Goal: Information Seeking & Learning: Check status

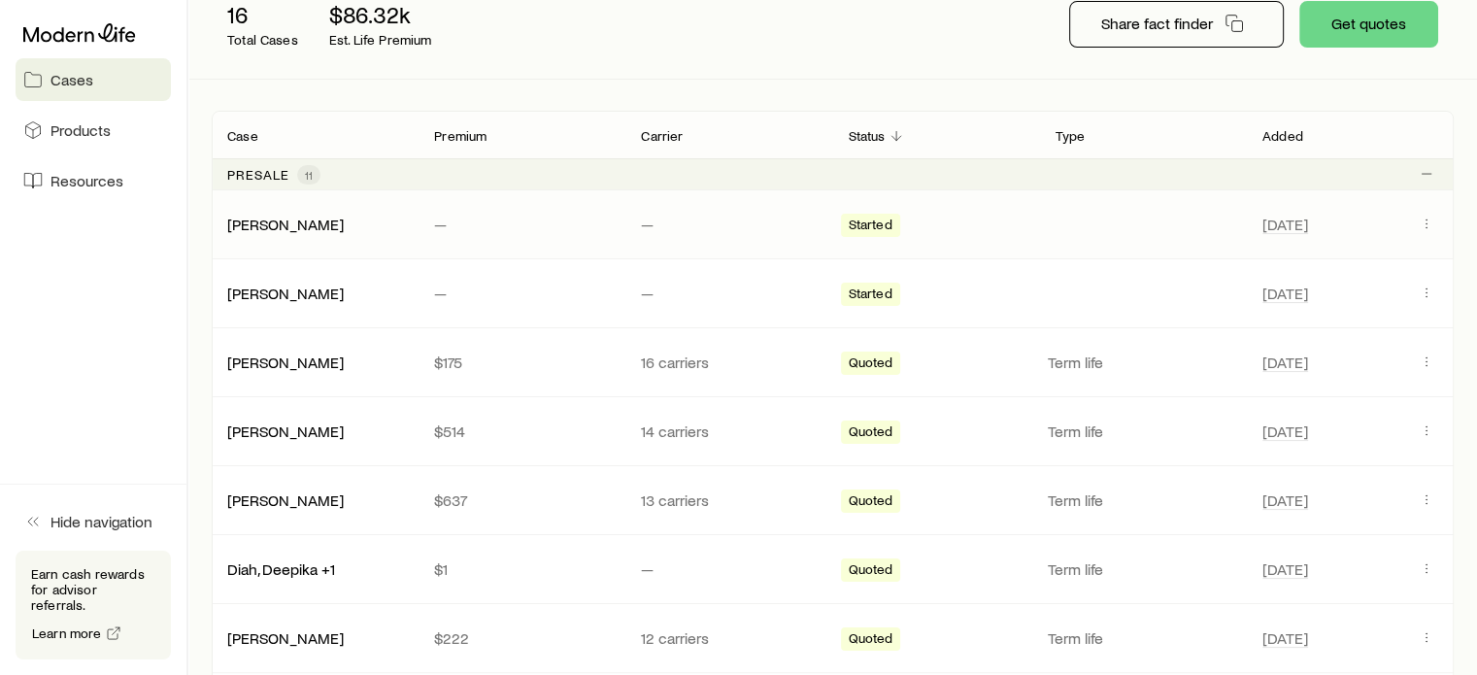
scroll to position [291, 0]
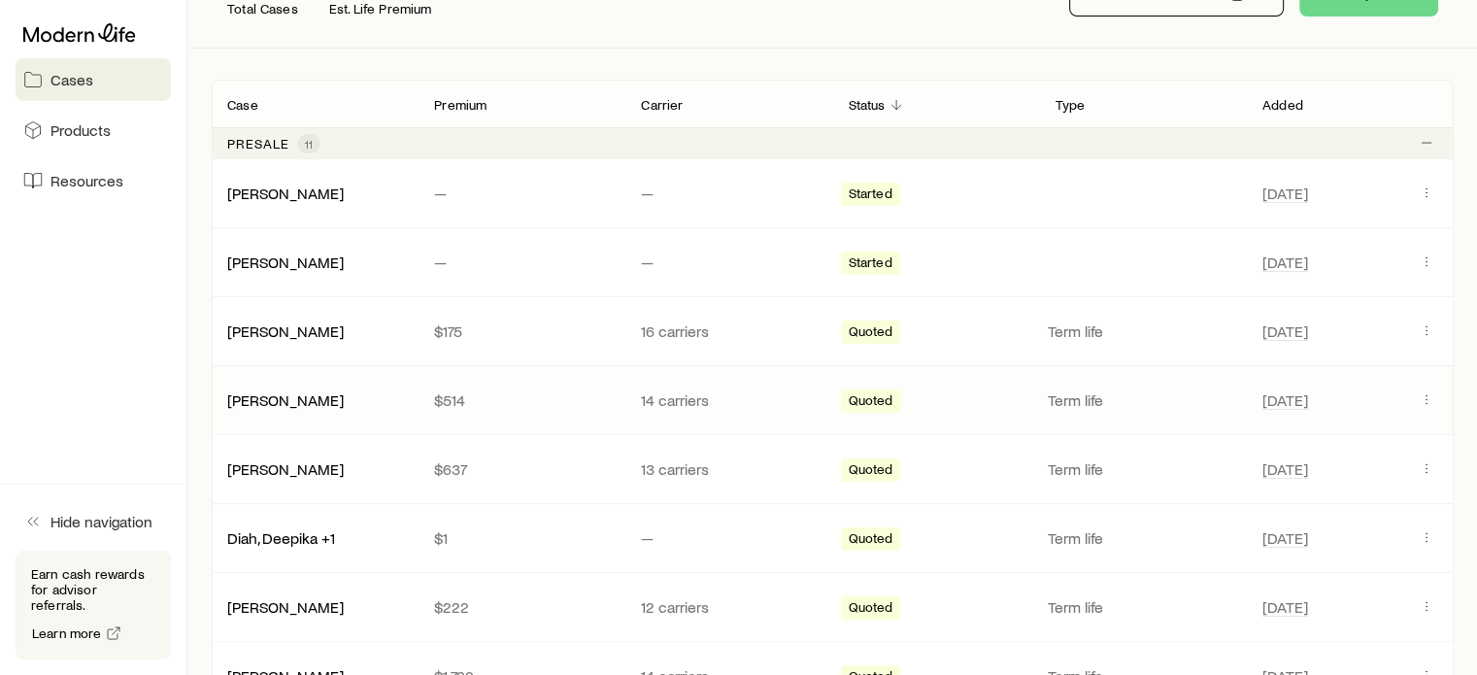
click at [518, 399] on p "$514" at bounding box center [522, 399] width 176 height 19
click at [313, 399] on link "[PERSON_NAME]" at bounding box center [286, 398] width 117 height 18
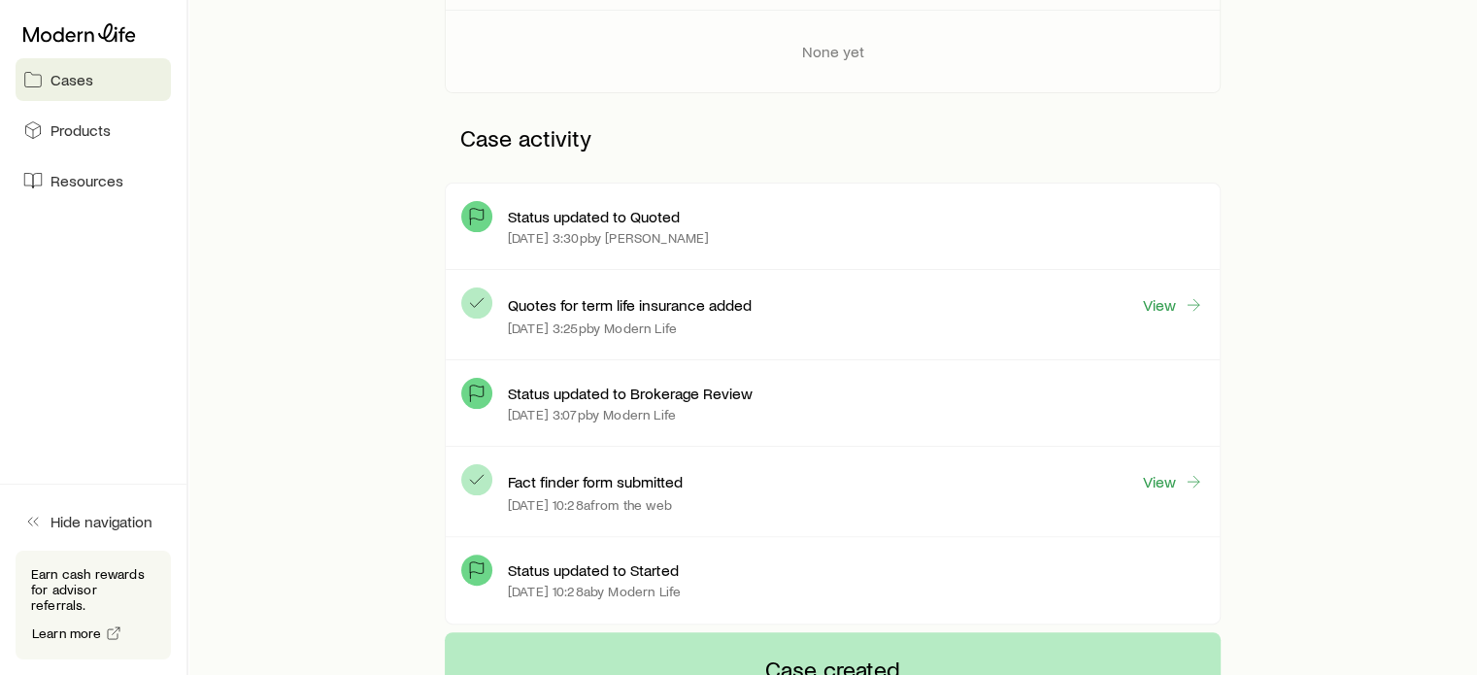
scroll to position [485, 0]
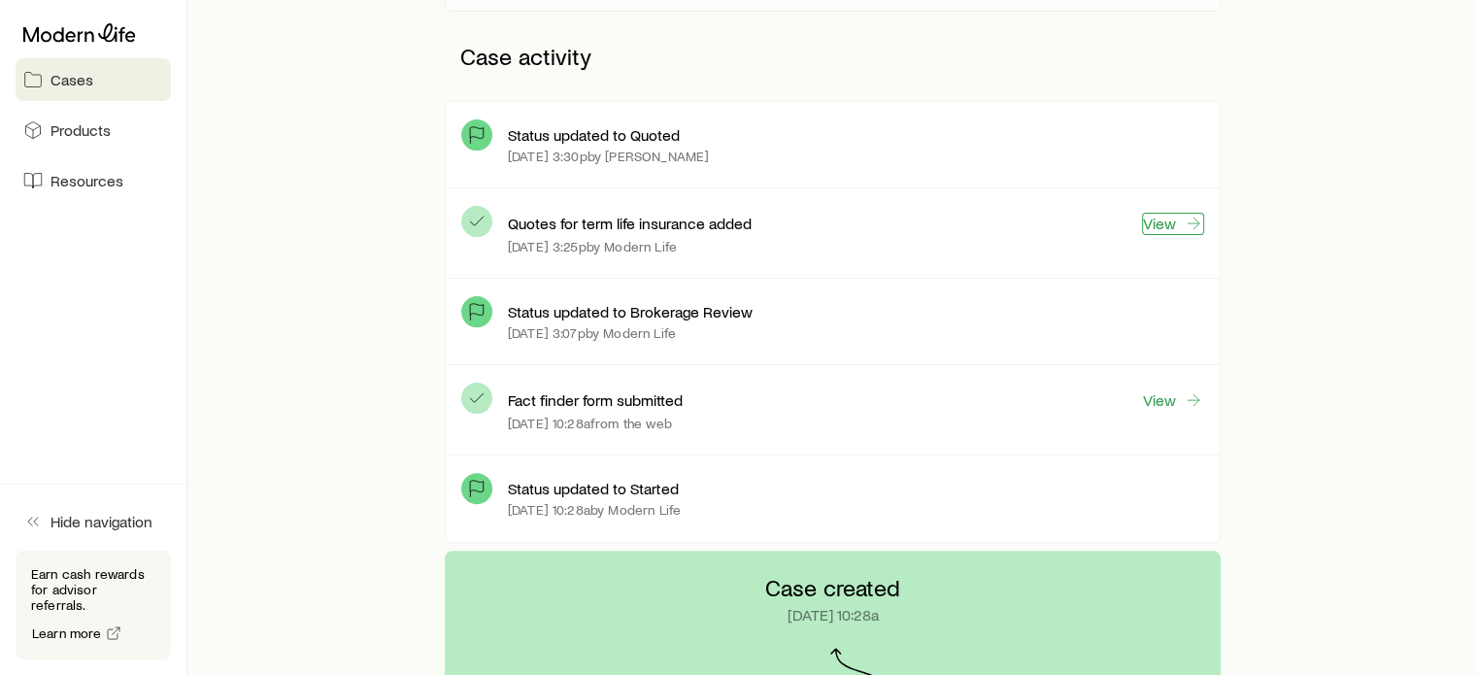
click at [1171, 222] on link "View" at bounding box center [1173, 224] width 62 height 22
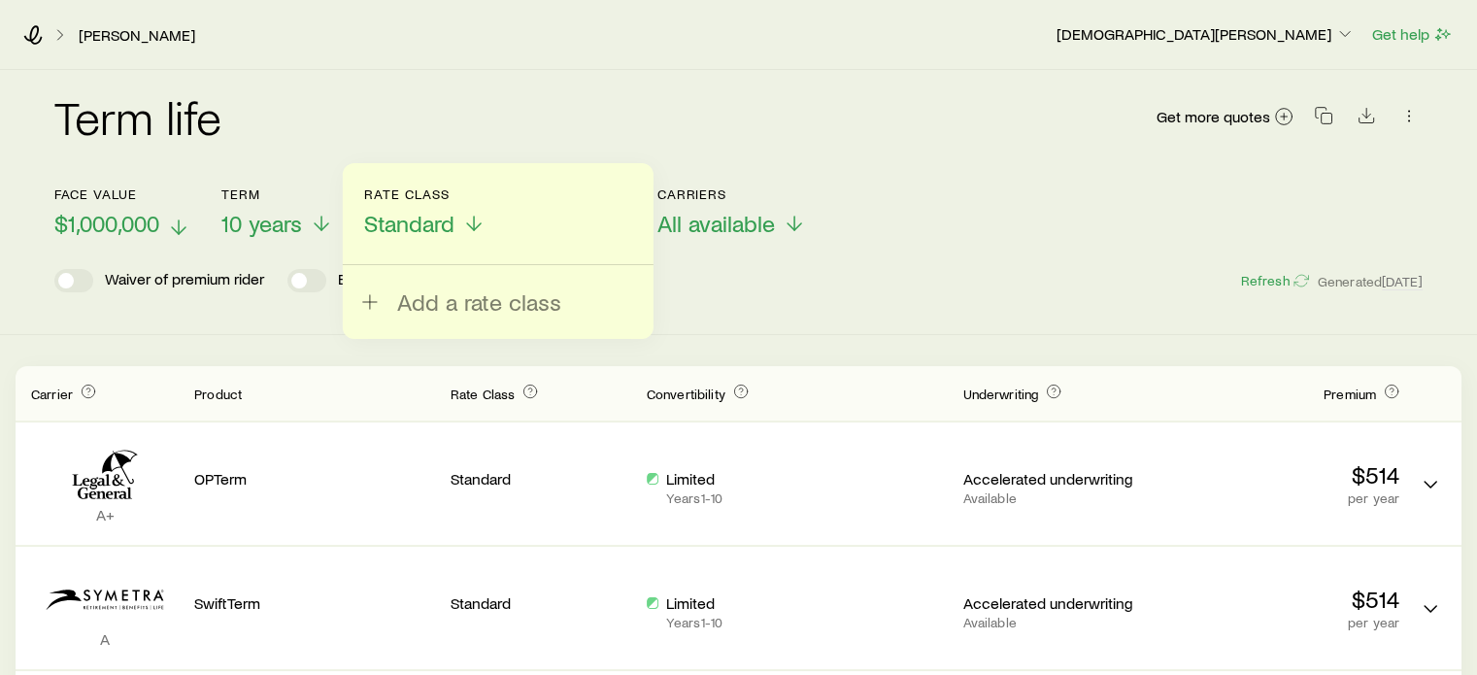
click at [155, 228] on span "$1,000,000" at bounding box center [106, 223] width 105 height 27
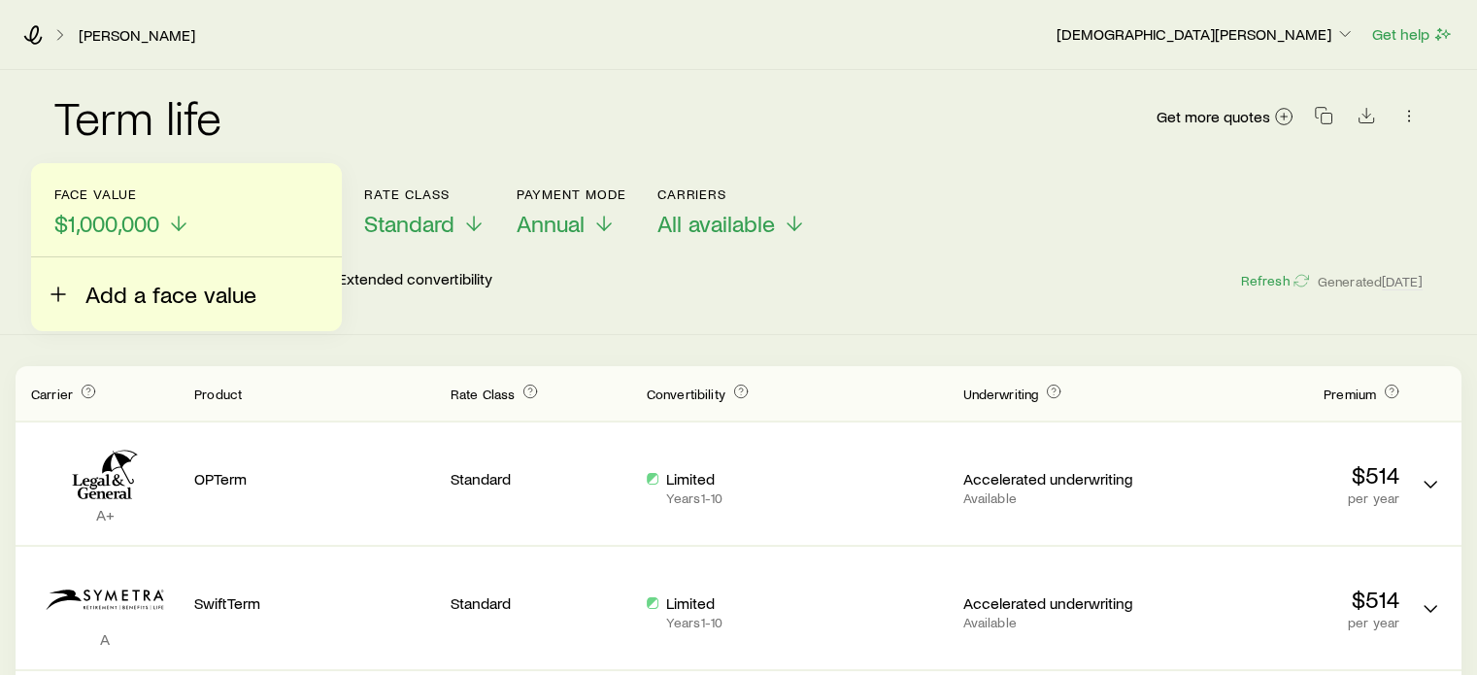
click at [101, 296] on span "Add a face value" at bounding box center [170, 294] width 171 height 27
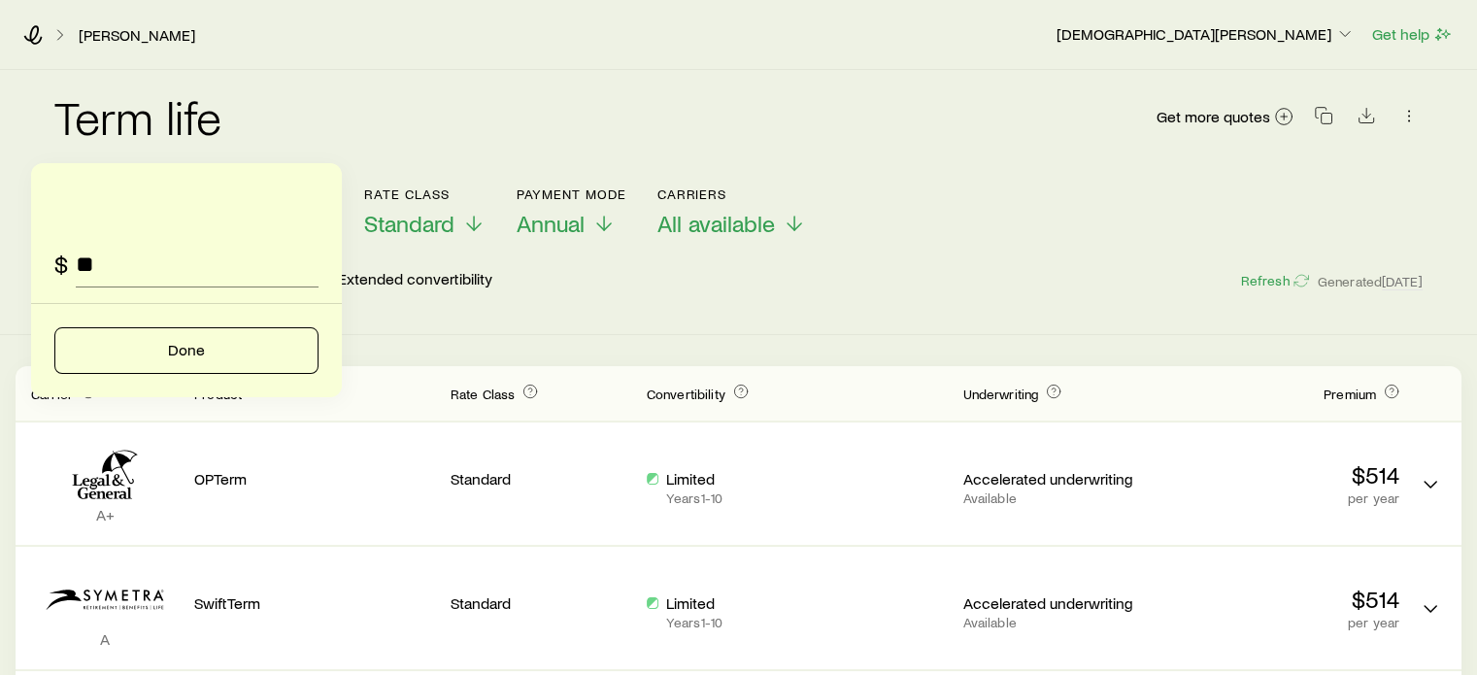
type input "*"
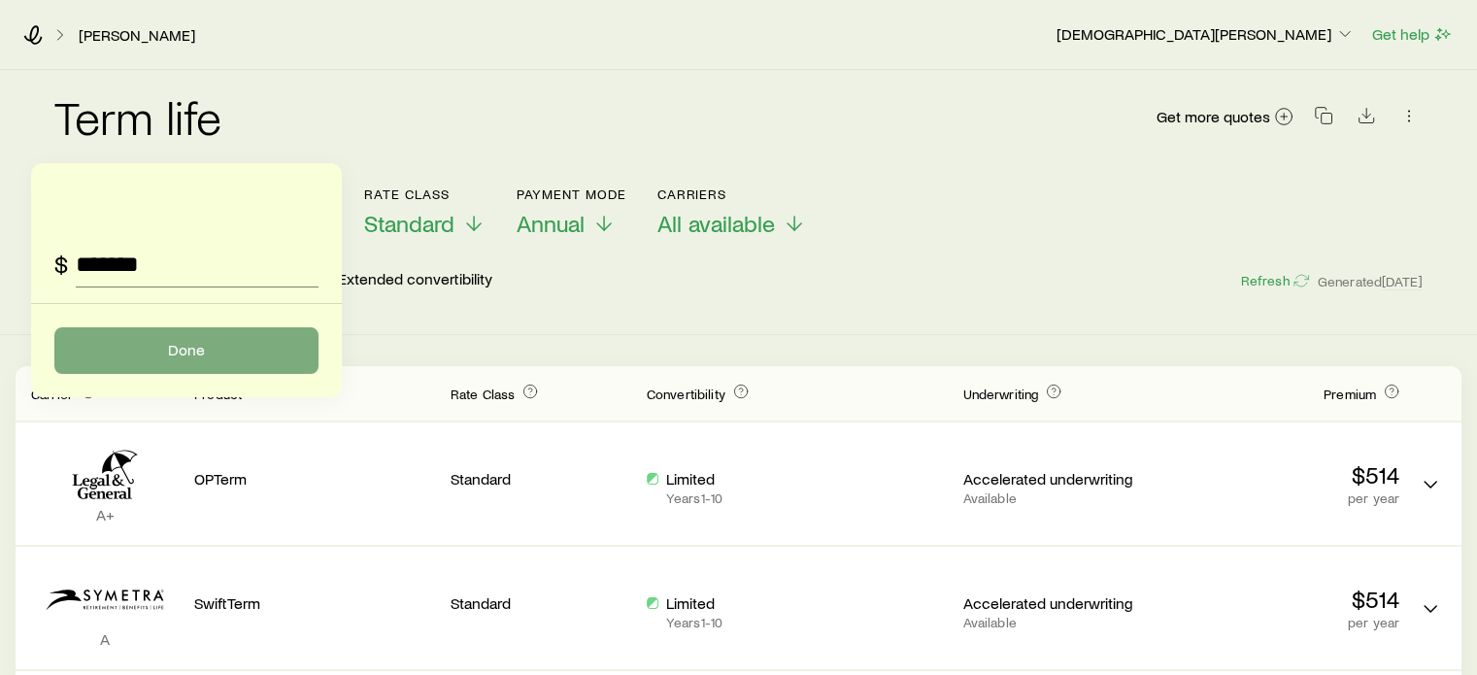
type input "*******"
click at [190, 351] on button "Done" at bounding box center [186, 350] width 264 height 47
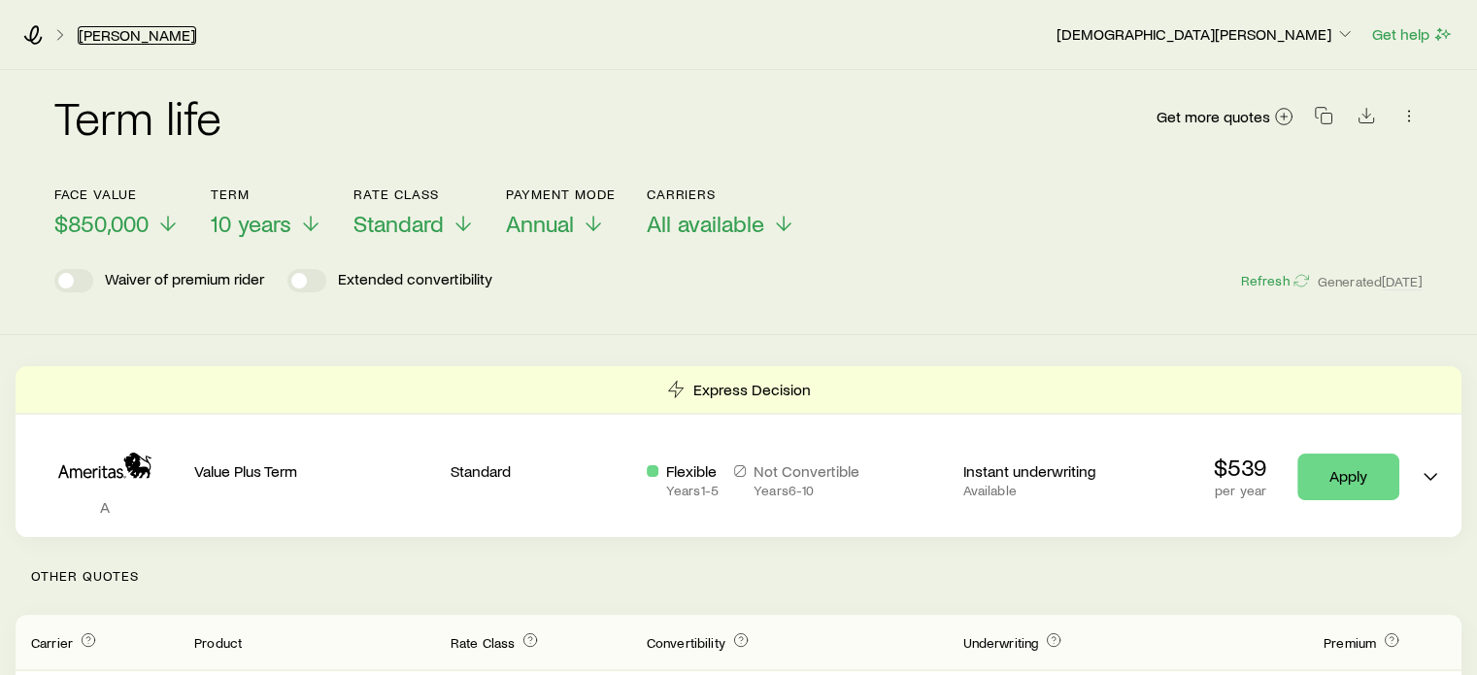
click at [146, 33] on link "[PERSON_NAME]" at bounding box center [137, 35] width 118 height 18
